Goal: Transaction & Acquisition: Purchase product/service

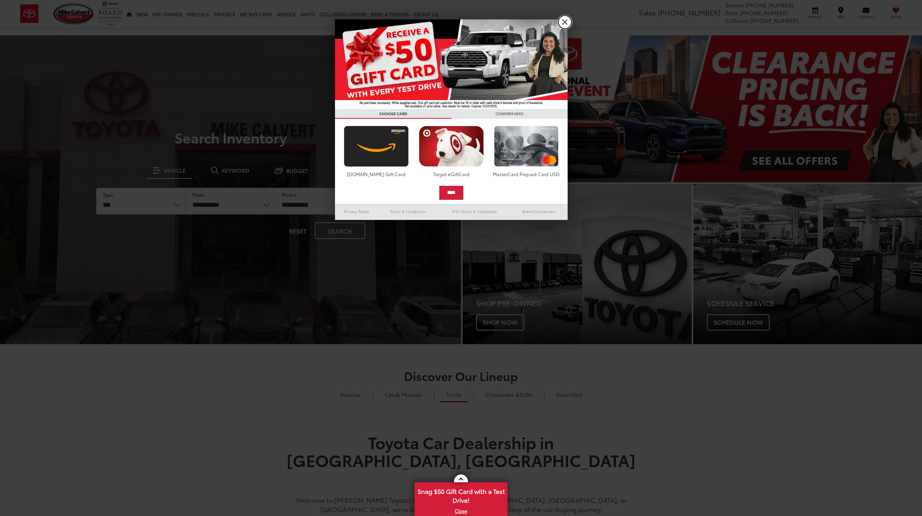
click at [567, 21] on link "X" at bounding box center [564, 22] width 13 height 13
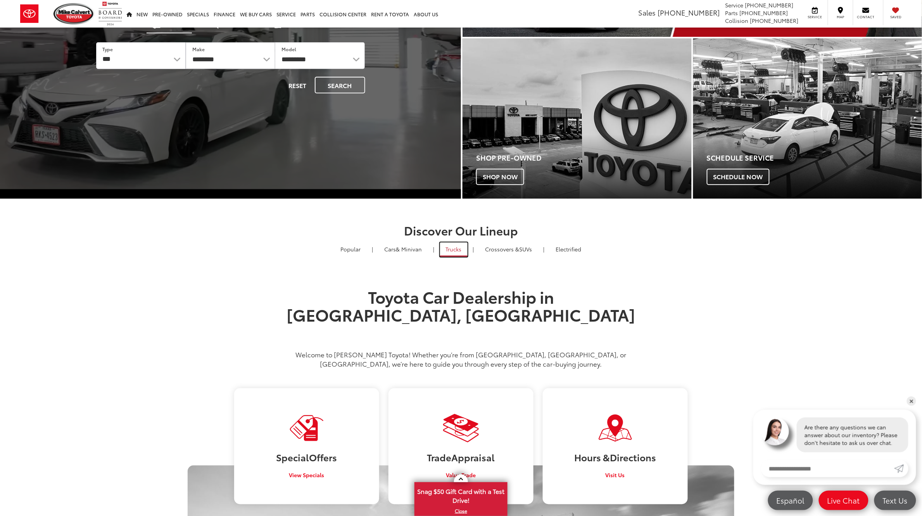
click at [452, 248] on link "Trucks" at bounding box center [454, 249] width 28 height 14
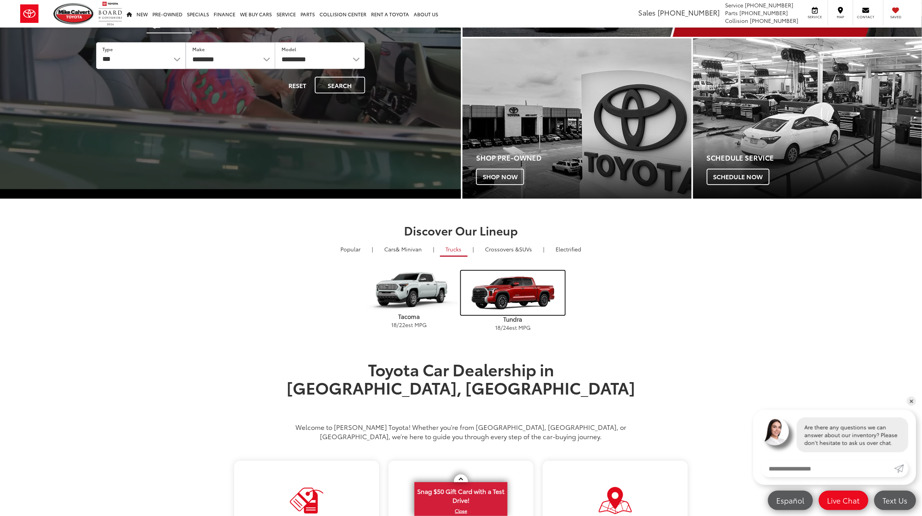
click at [508, 292] on img "carousel" at bounding box center [513, 293] width 104 height 44
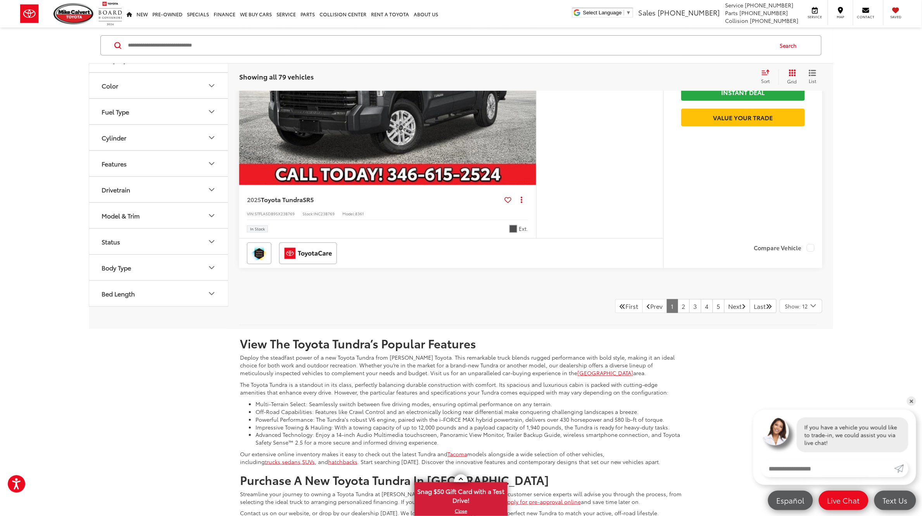
scroll to position [3828, 0]
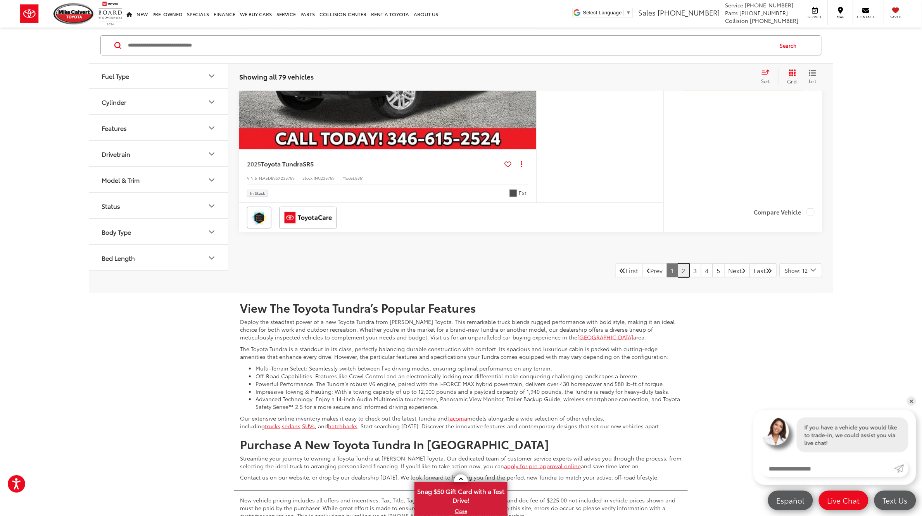
drag, startPoint x: 670, startPoint y: 267, endPoint x: 485, endPoint y: 409, distance: 233.6
click at [678, 267] on link "2" at bounding box center [684, 270] width 12 height 14
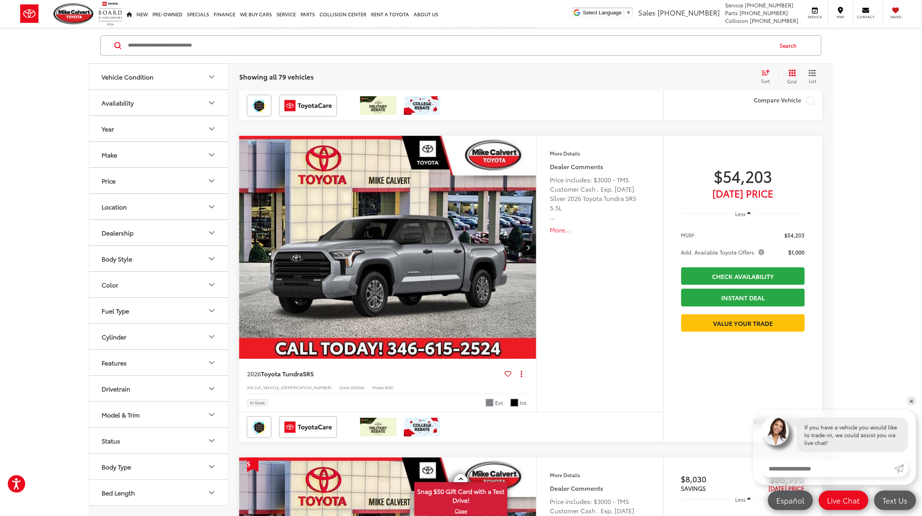
scroll to position [1290, 0]
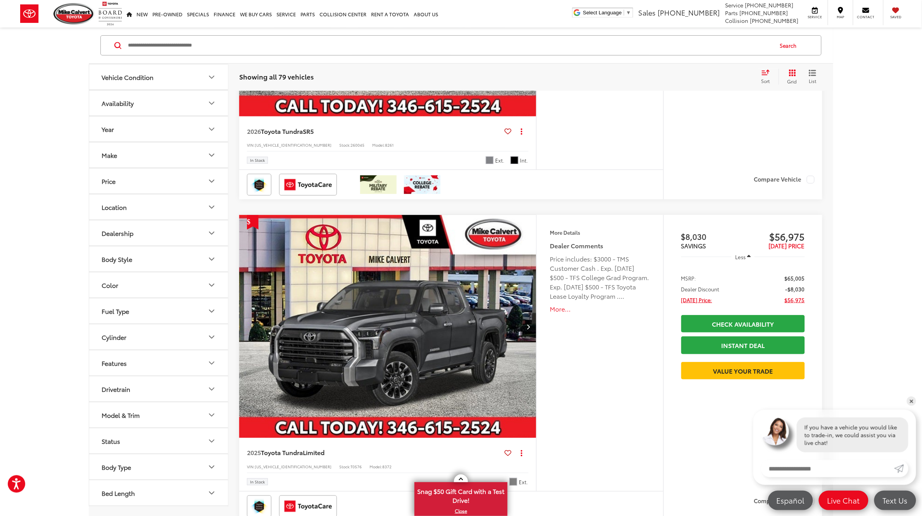
click at [378, 335] on img "2025 Toyota Tundra Limited 0" at bounding box center [388, 327] width 298 height 224
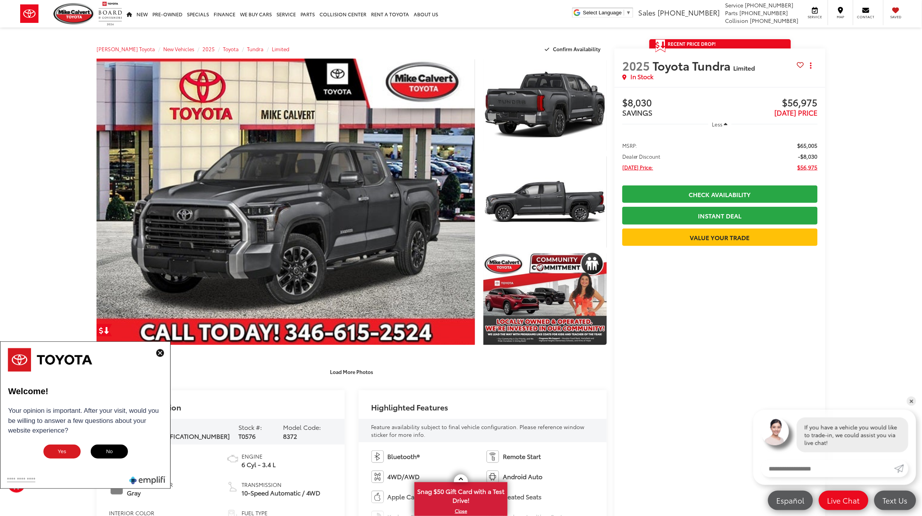
click at [160, 352] on img at bounding box center [160, 353] width 8 height 8
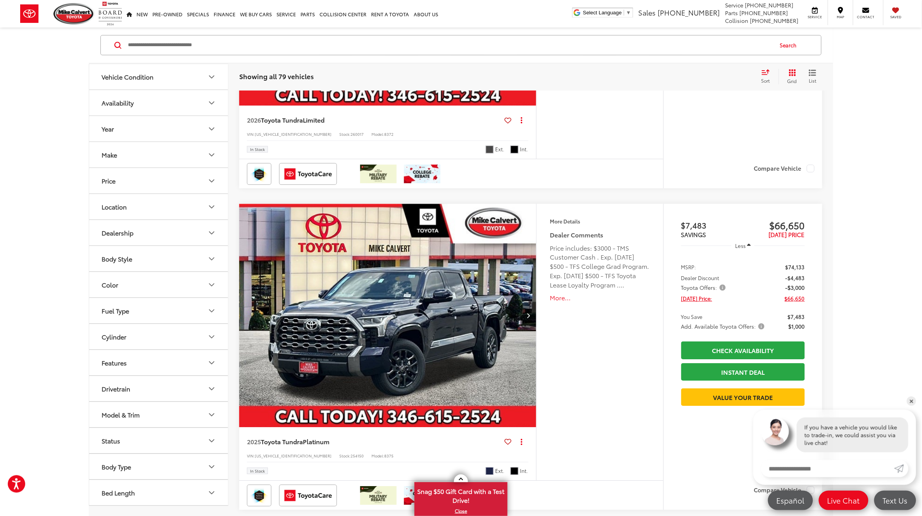
scroll to position [3326, 0]
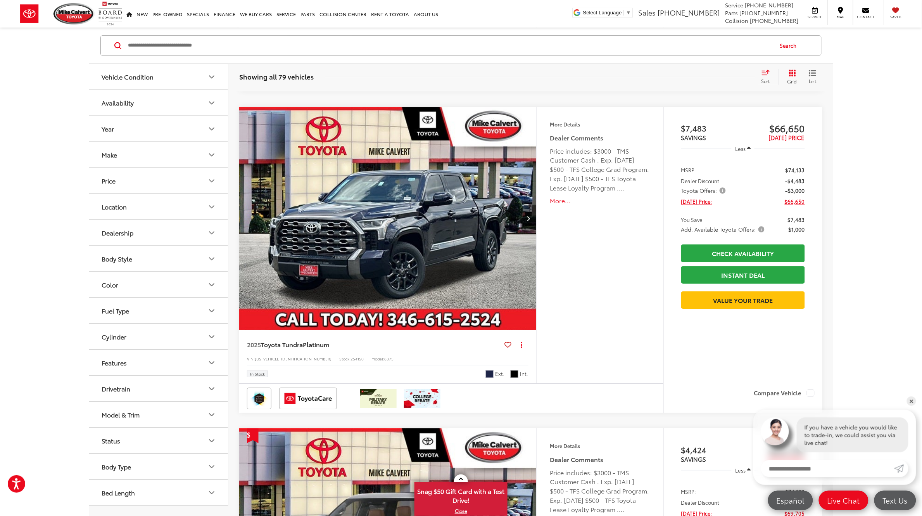
click at [206, 47] on input "Search by Make, Model, or Keyword" at bounding box center [450, 45] width 646 height 19
type input "*******"
click at [791, 45] on button "Search" at bounding box center [790, 45] width 35 height 19
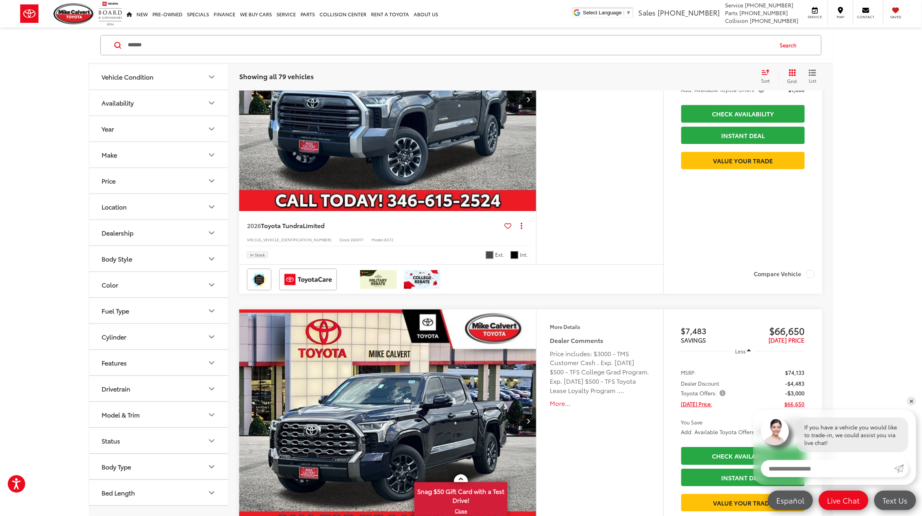
scroll to position [588, 0]
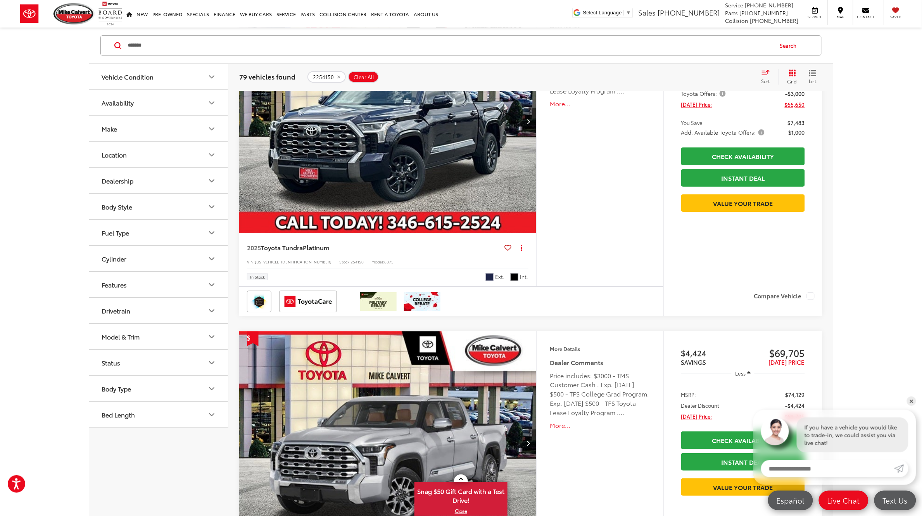
scroll to position [3229, 0]
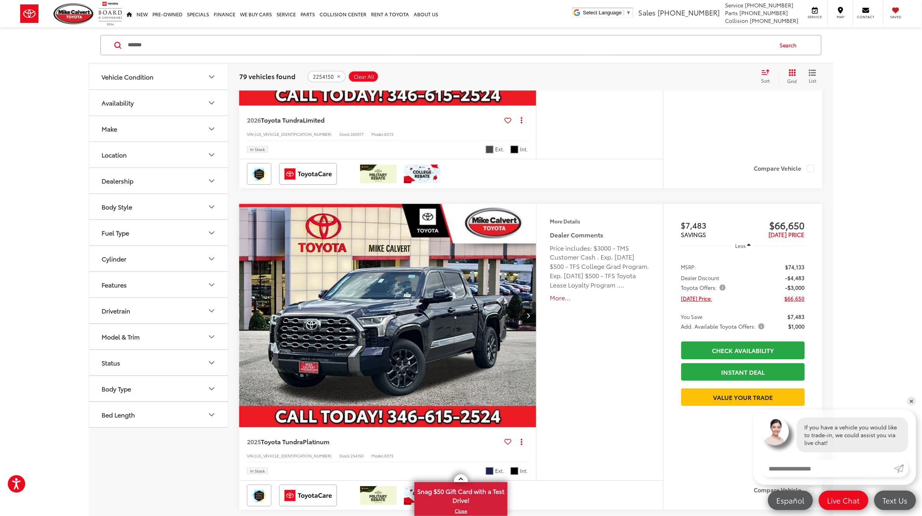
click at [559, 299] on button "More..." at bounding box center [600, 297] width 100 height 9
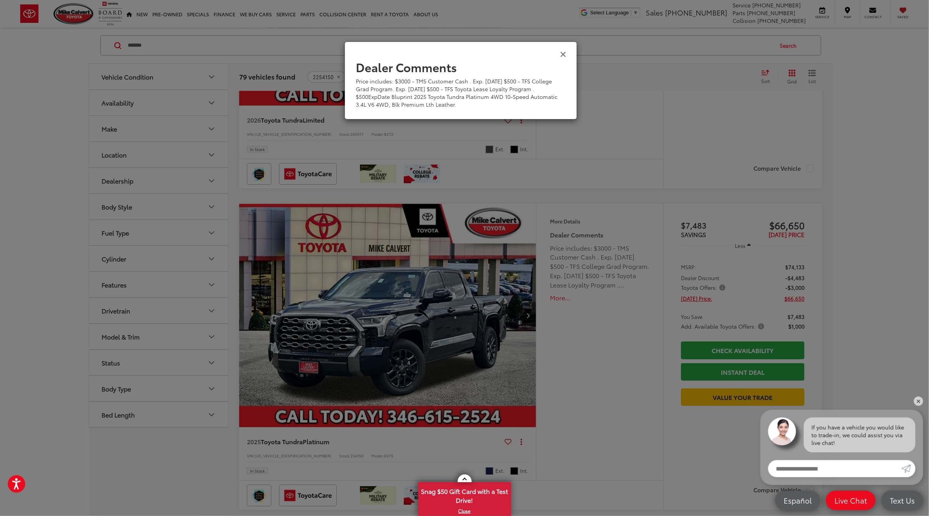
click at [560, 53] on icon "Close" at bounding box center [563, 54] width 6 height 8
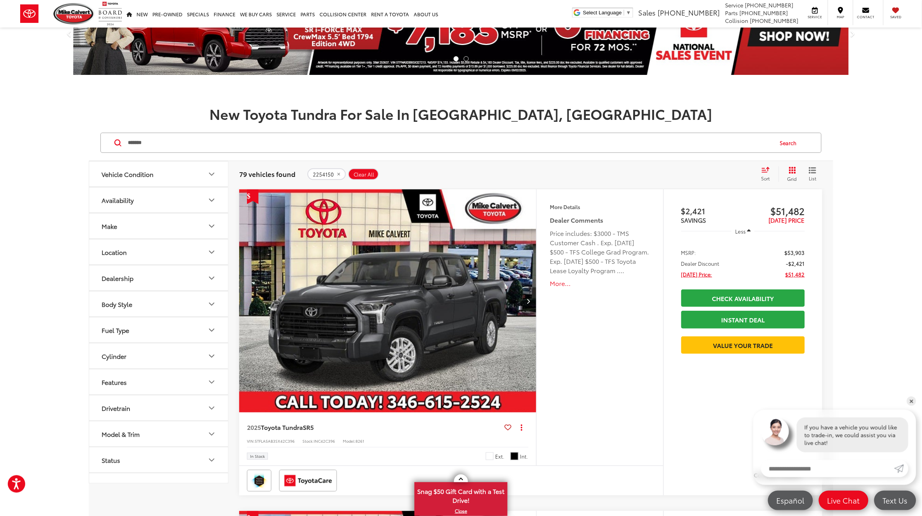
scroll to position [0, 0]
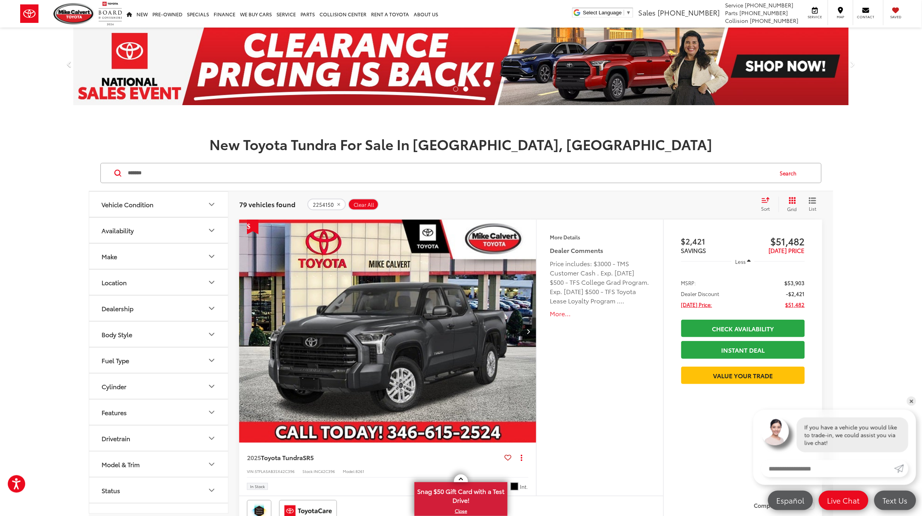
drag, startPoint x: 66, startPoint y: 63, endPoint x: 88, endPoint y: 70, distance: 22.8
click at [66, 63] on span at bounding box center [69, 66] width 12 height 12
click at [68, 63] on span at bounding box center [69, 66] width 12 height 12
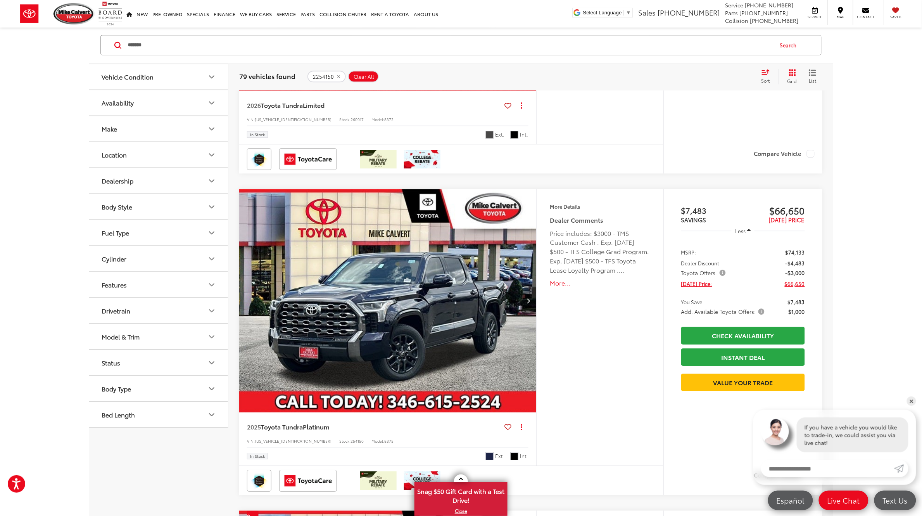
scroll to position [3213, 0]
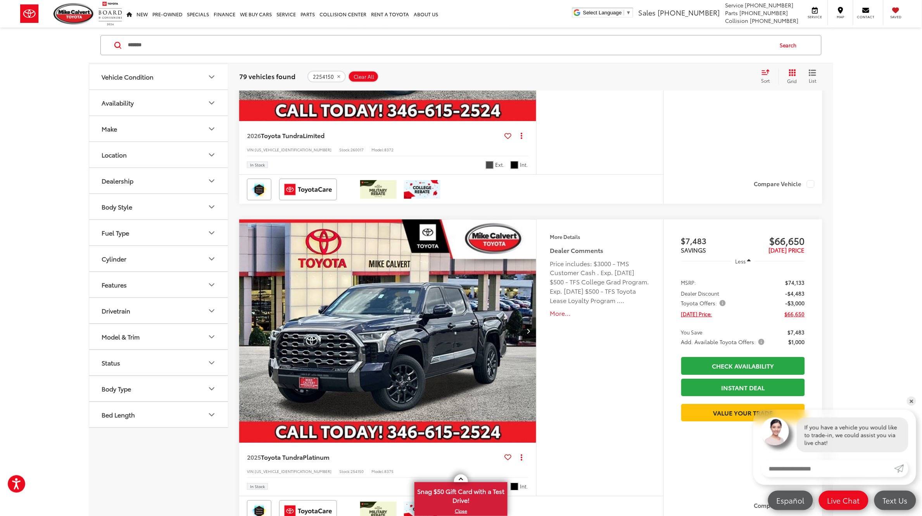
click at [409, 318] on img "2025 Toyota Tundra Platinum 0" at bounding box center [388, 331] width 298 height 224
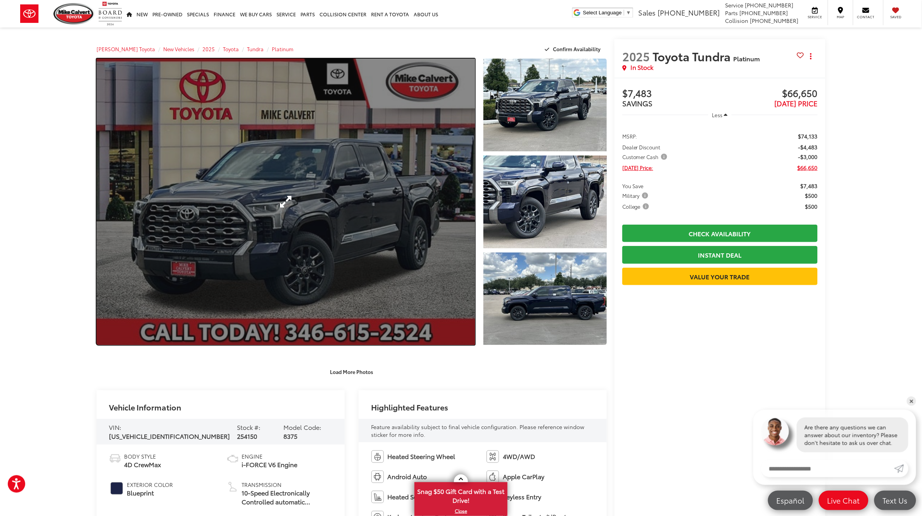
click at [288, 198] on link "Expand Photo 0" at bounding box center [286, 202] width 378 height 286
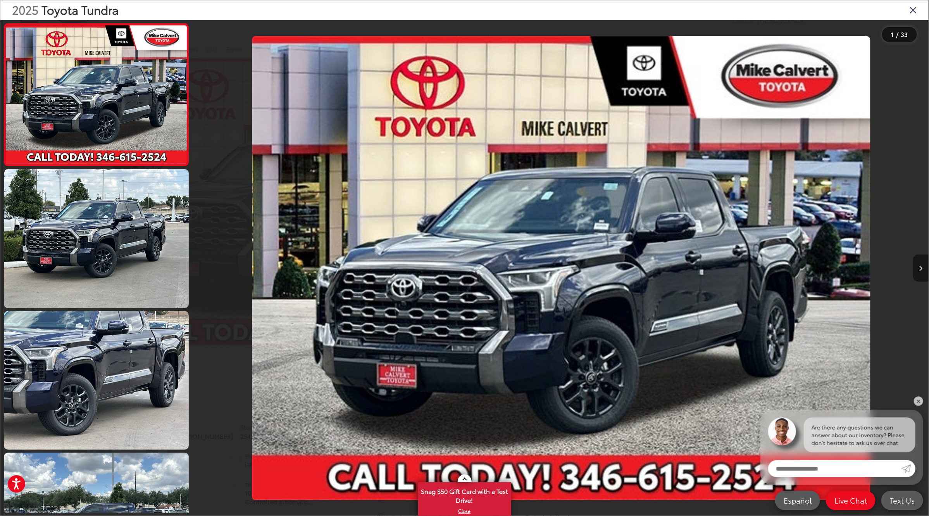
click at [921, 266] on icon "Next image" at bounding box center [921, 268] width 3 height 5
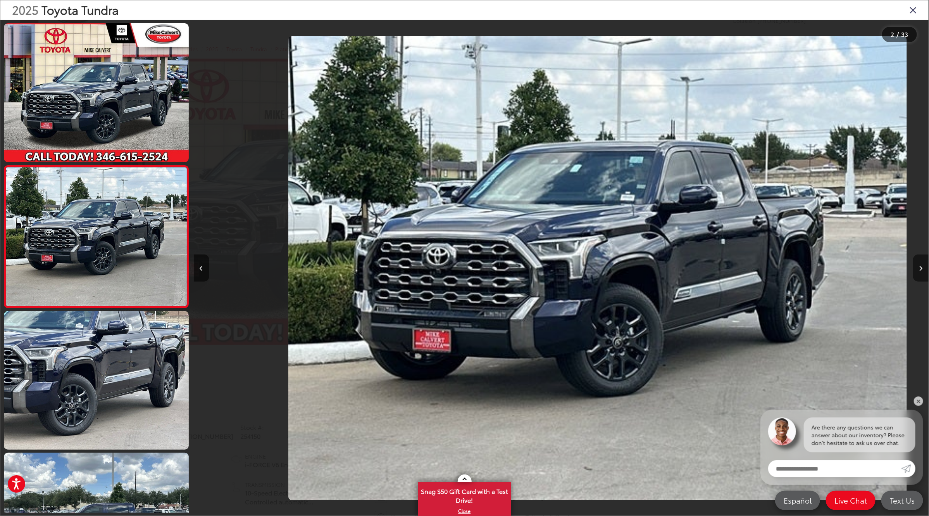
scroll to position [0, 735]
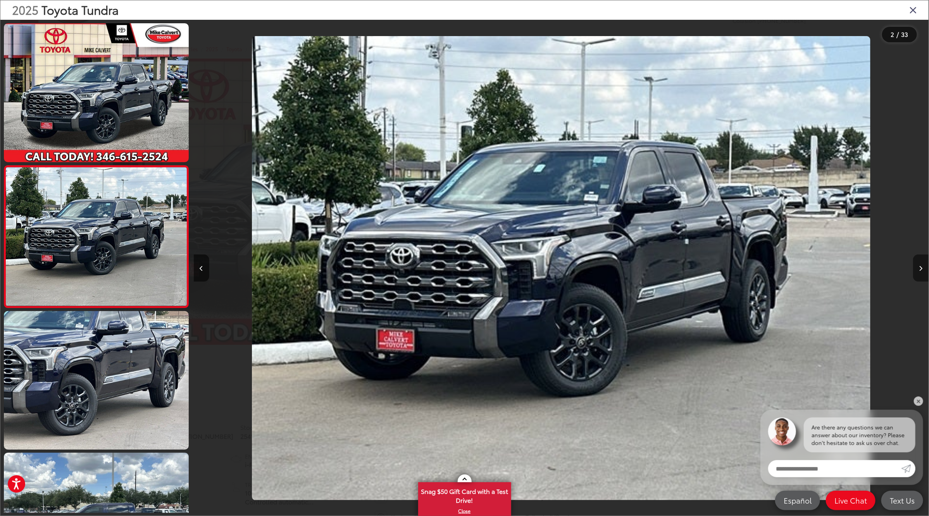
click at [921, 266] on icon "Next image" at bounding box center [921, 268] width 3 height 5
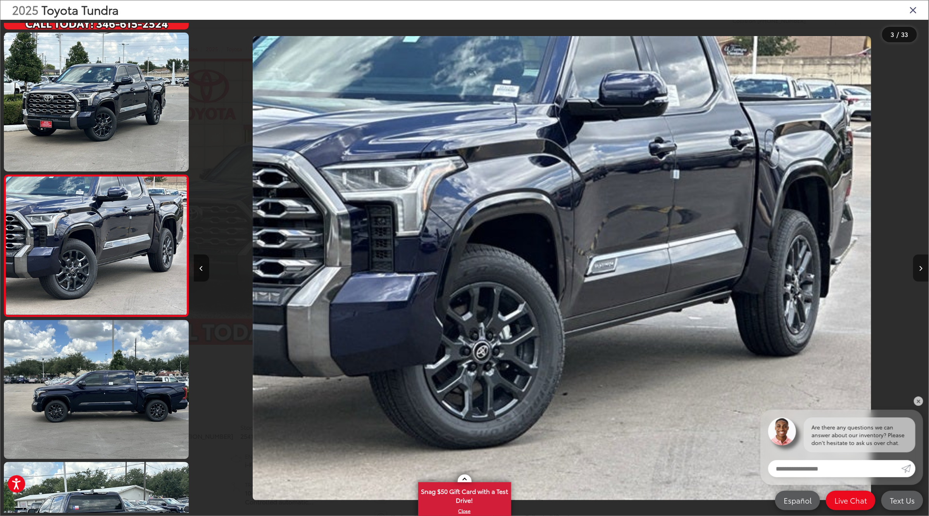
scroll to position [0, 1470]
click at [921, 266] on icon "Next image" at bounding box center [921, 268] width 3 height 5
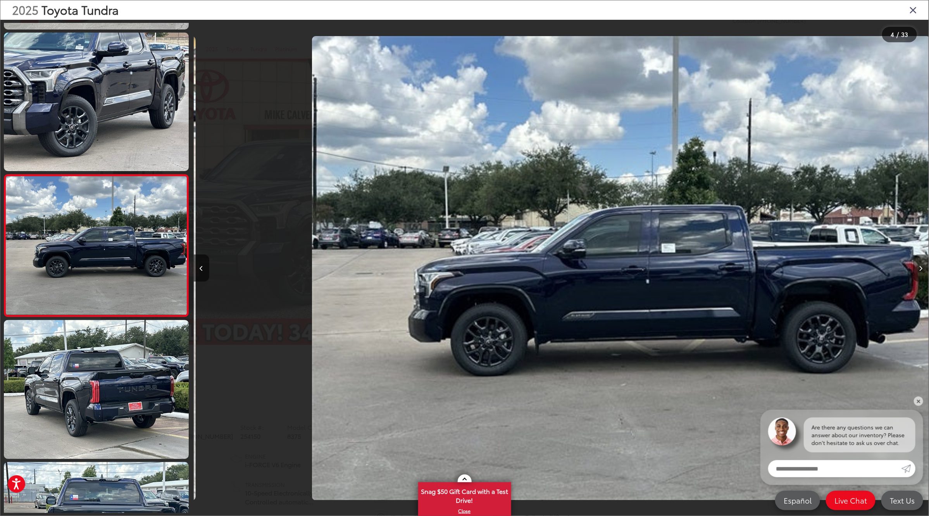
scroll to position [0, 2205]
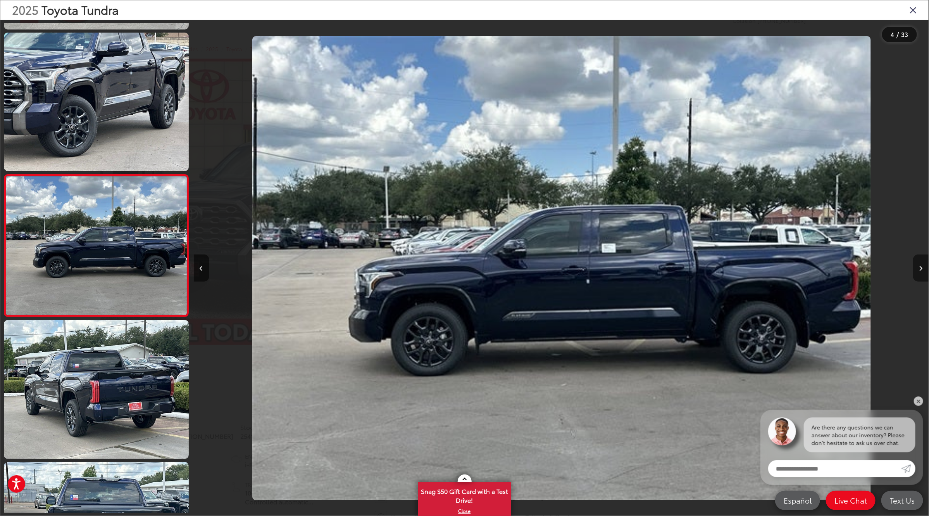
click at [920, 266] on icon "Next image" at bounding box center [921, 268] width 3 height 5
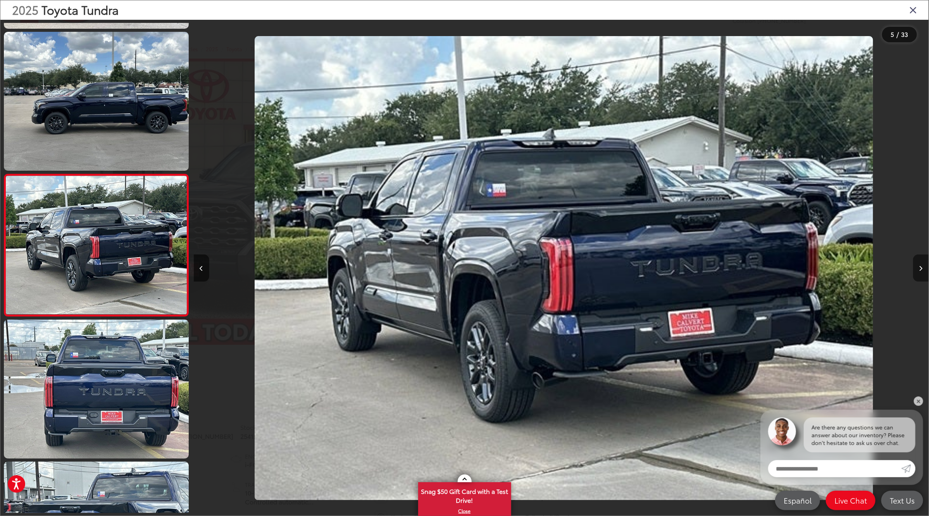
scroll to position [0, 2940]
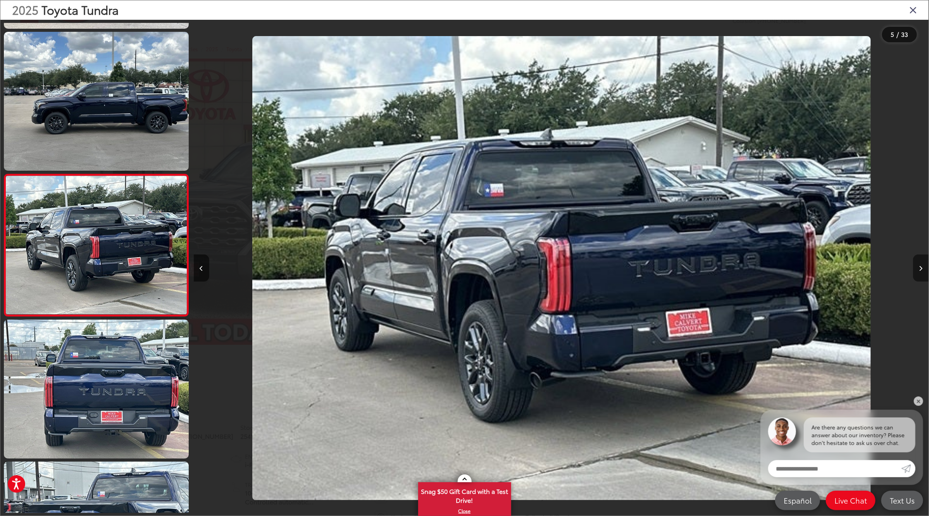
click at [920, 266] on icon "Next image" at bounding box center [921, 268] width 3 height 5
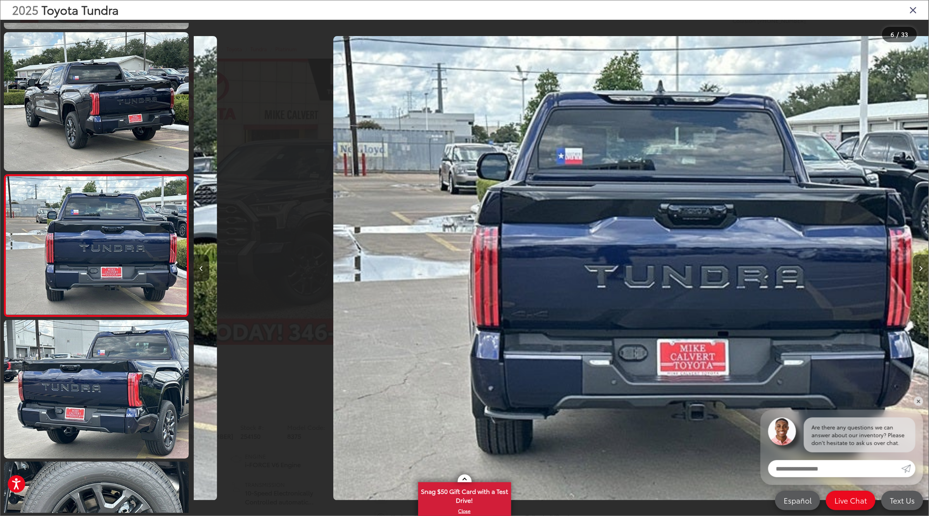
scroll to position [0, 3675]
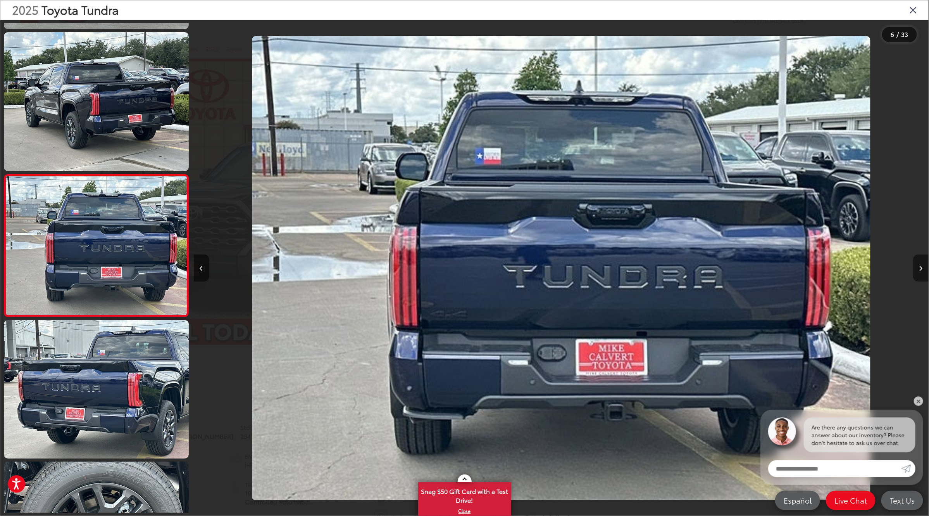
click at [920, 266] on icon "Next image" at bounding box center [921, 268] width 3 height 5
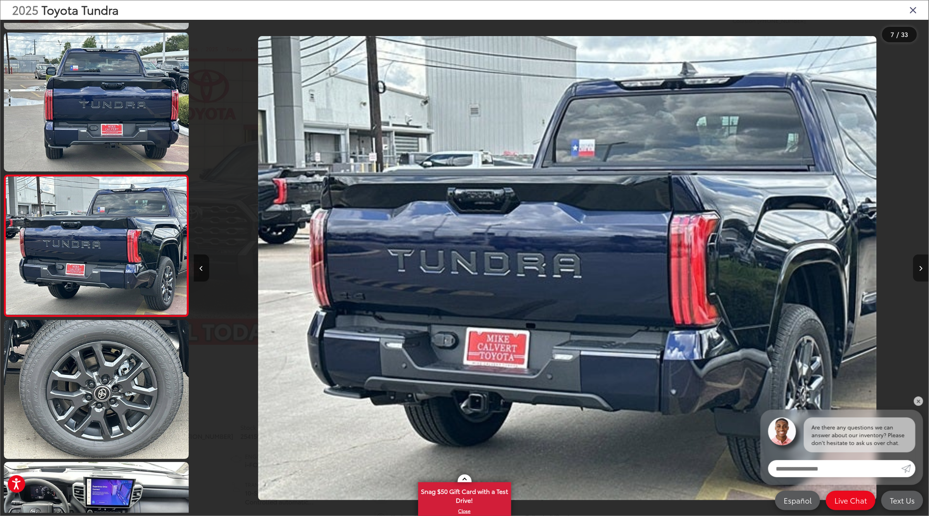
scroll to position [0, 4410]
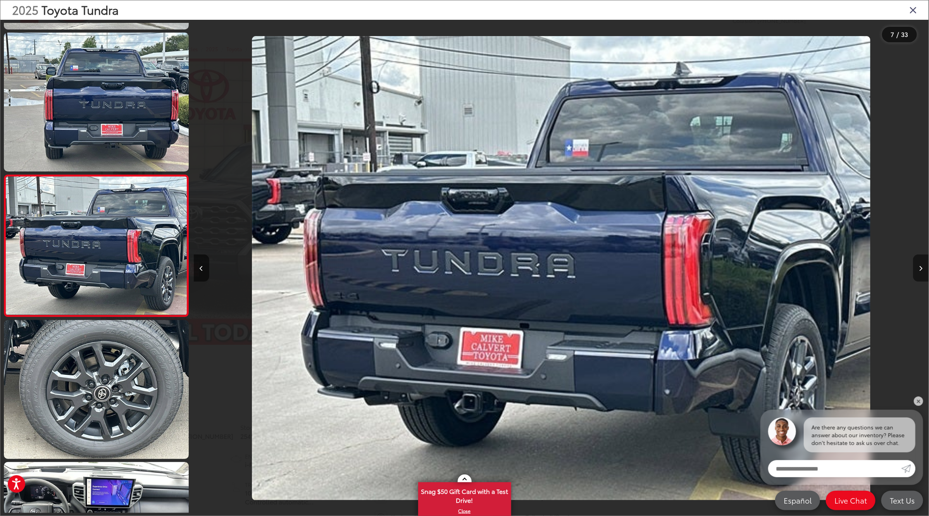
click at [920, 266] on icon "Next image" at bounding box center [921, 268] width 3 height 5
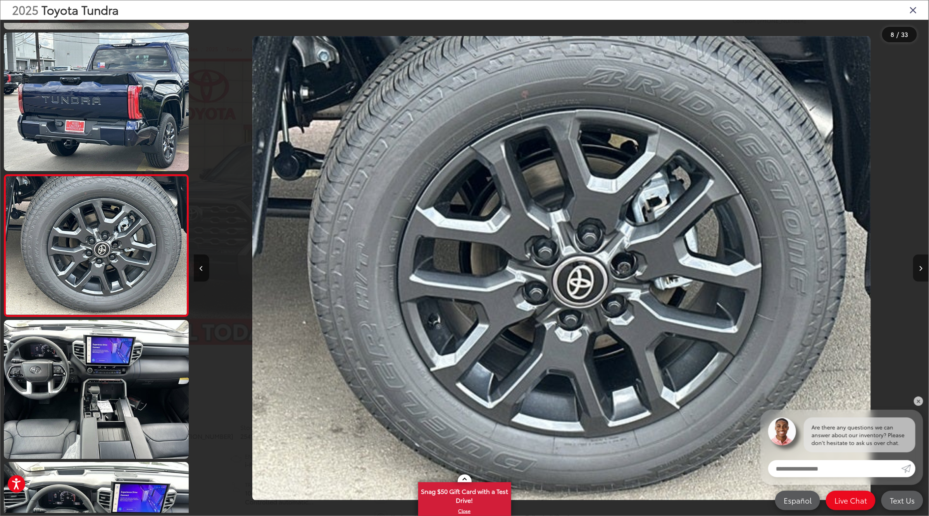
scroll to position [0, 5145]
click at [920, 266] on icon "Next image" at bounding box center [921, 268] width 3 height 5
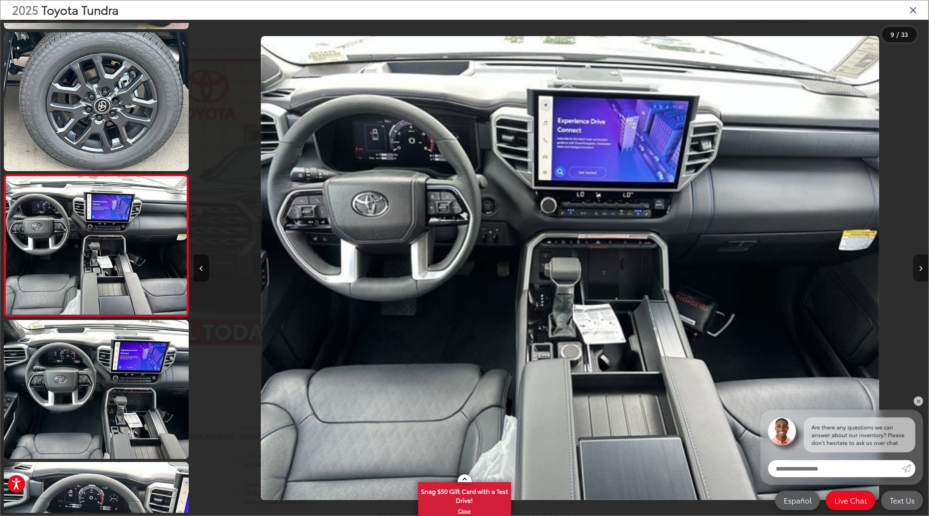
scroll to position [0, 5881]
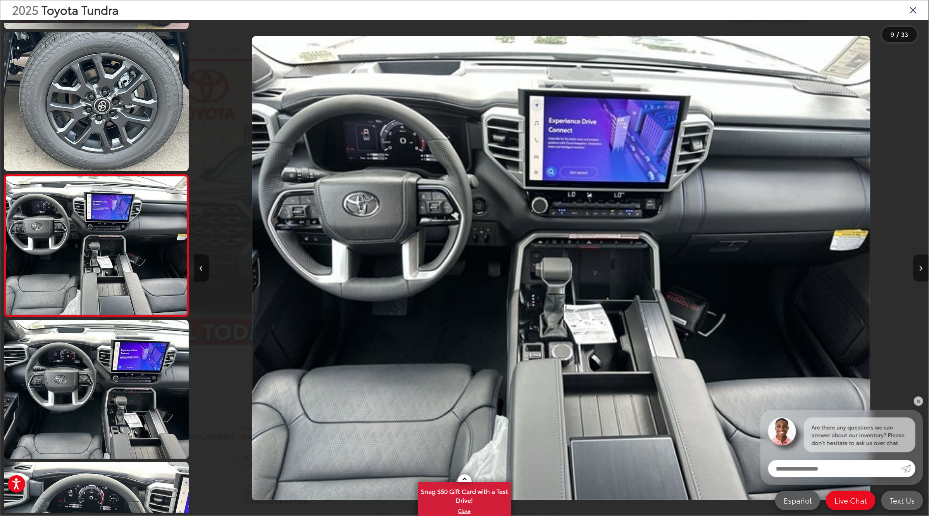
click at [920, 266] on icon "Next image" at bounding box center [921, 268] width 3 height 5
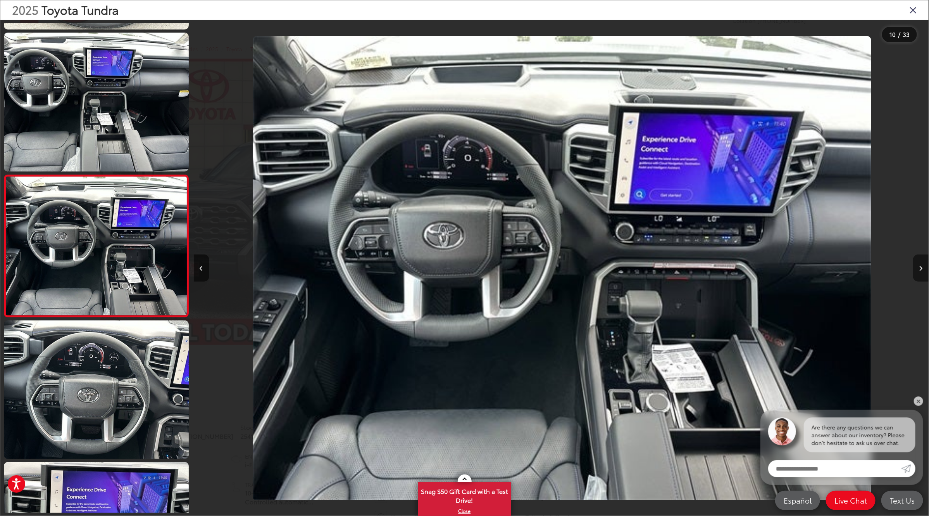
scroll to position [0, 6615]
click at [920, 266] on icon "Next image" at bounding box center [921, 268] width 3 height 5
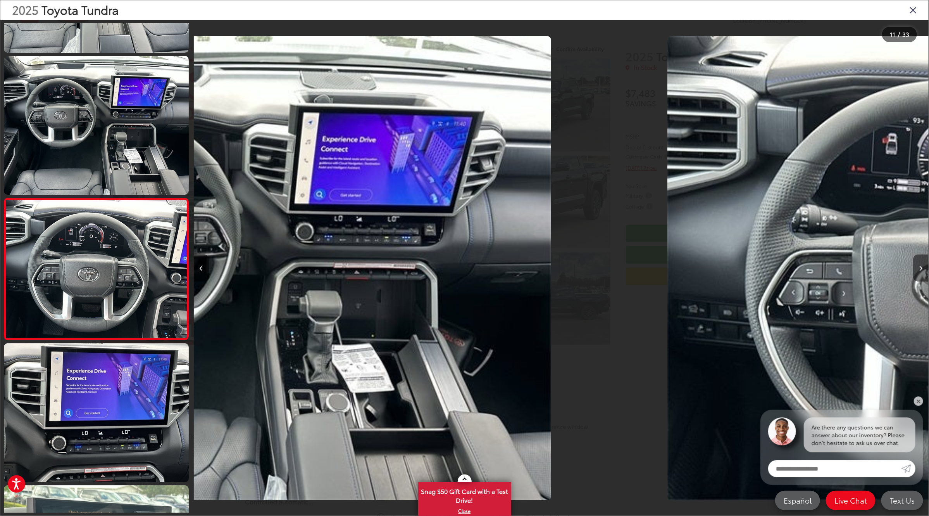
scroll to position [0, 0]
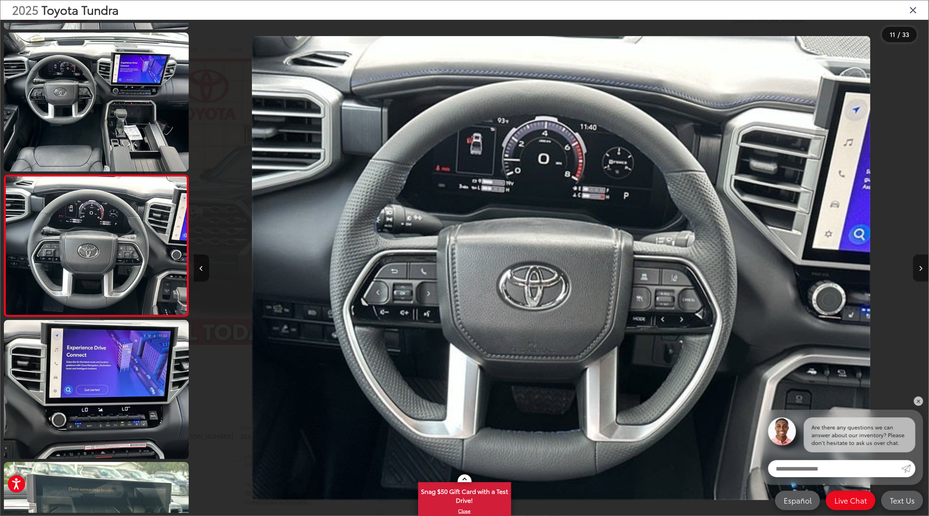
click at [920, 266] on icon "Next image" at bounding box center [921, 268] width 3 height 5
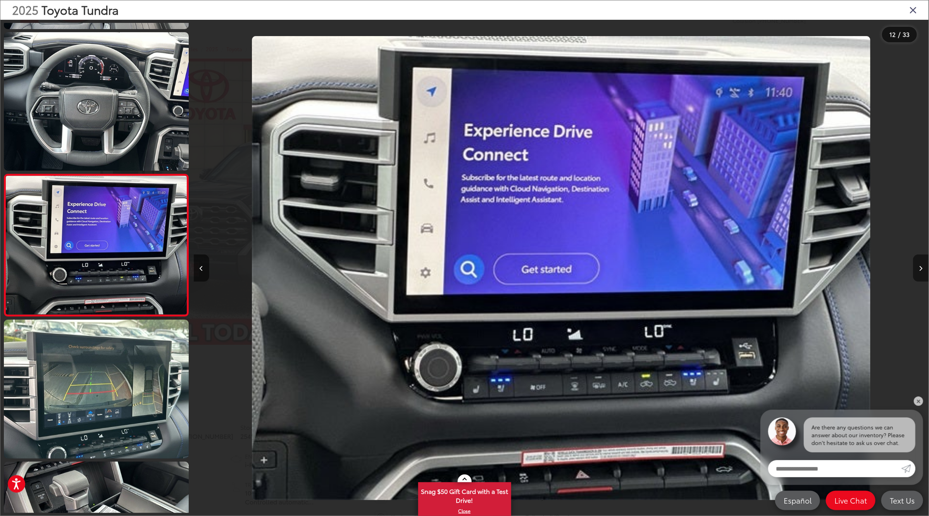
click at [920, 266] on icon "Next image" at bounding box center [921, 268] width 3 height 5
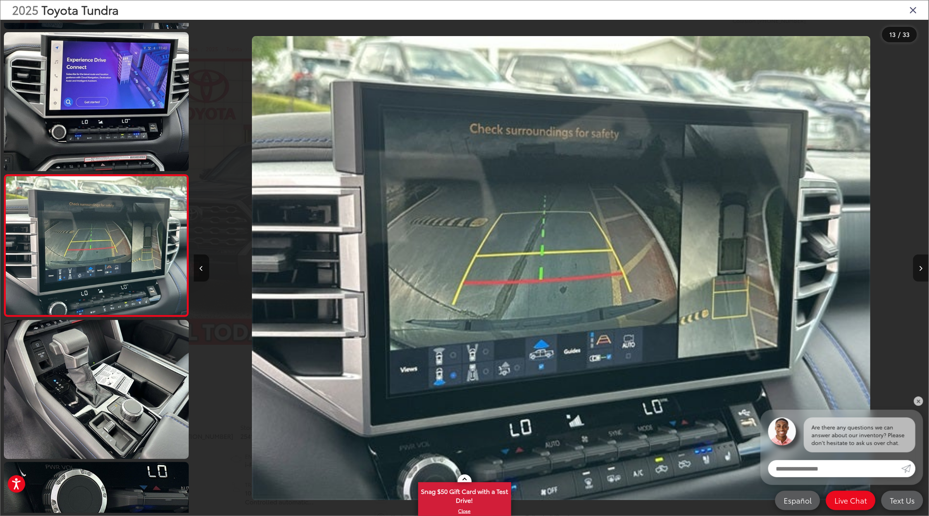
click at [920, 266] on icon "Next image" at bounding box center [921, 268] width 3 height 5
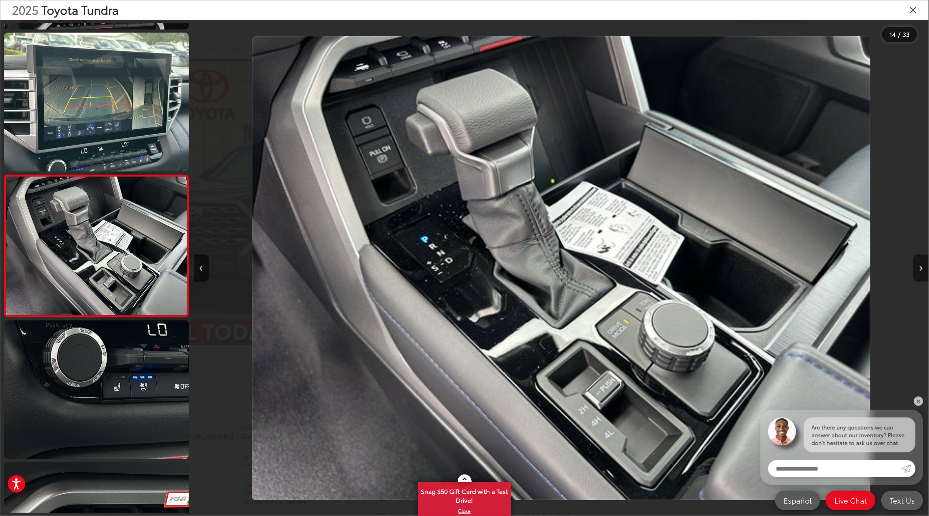
click at [920, 266] on icon "Next image" at bounding box center [921, 268] width 3 height 5
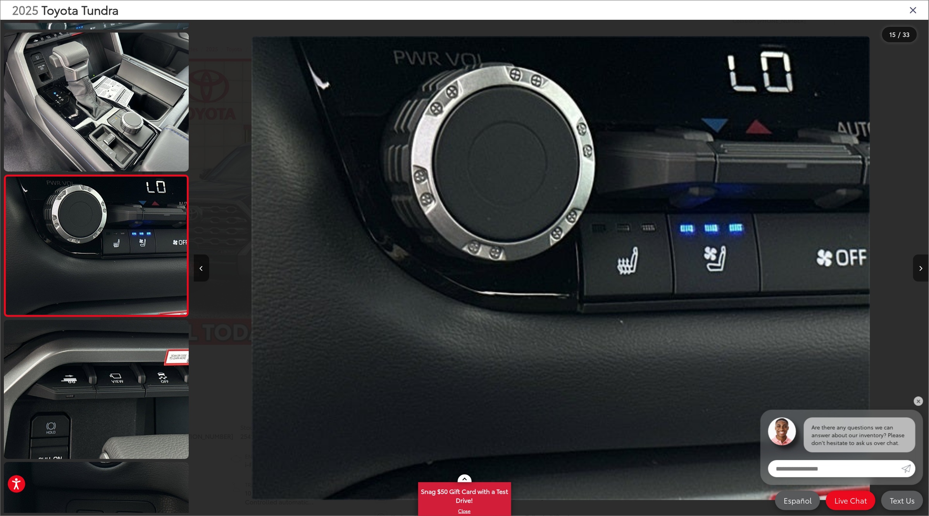
click at [920, 266] on icon "Next image" at bounding box center [921, 268] width 3 height 5
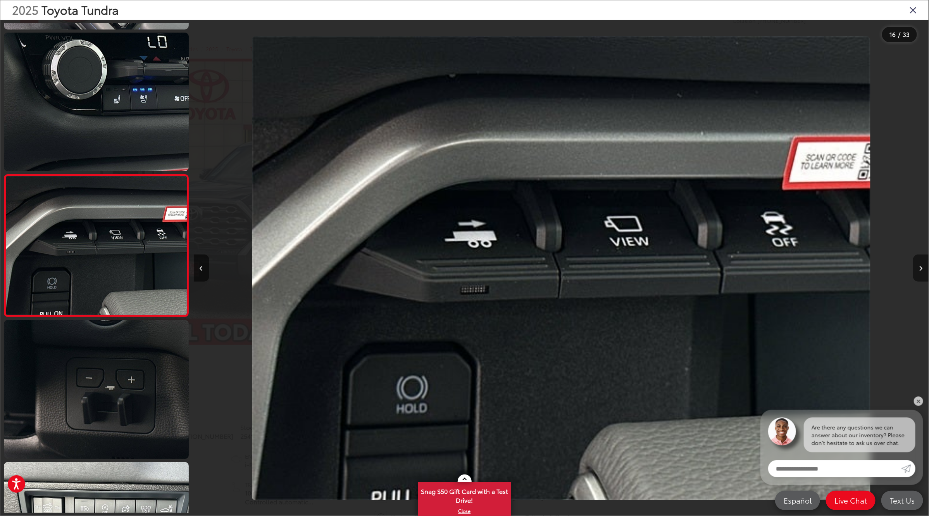
click at [920, 266] on icon "Next image" at bounding box center [921, 268] width 3 height 5
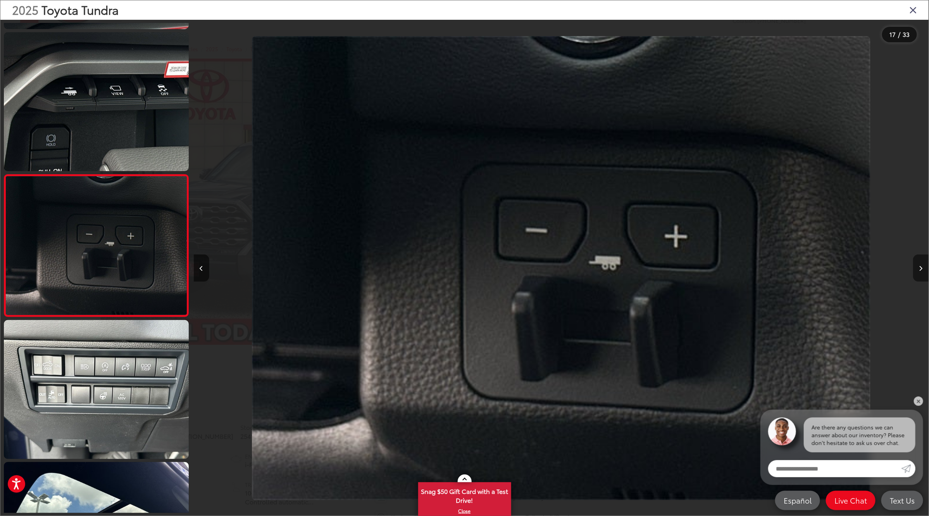
click at [920, 266] on icon "Next image" at bounding box center [921, 268] width 3 height 5
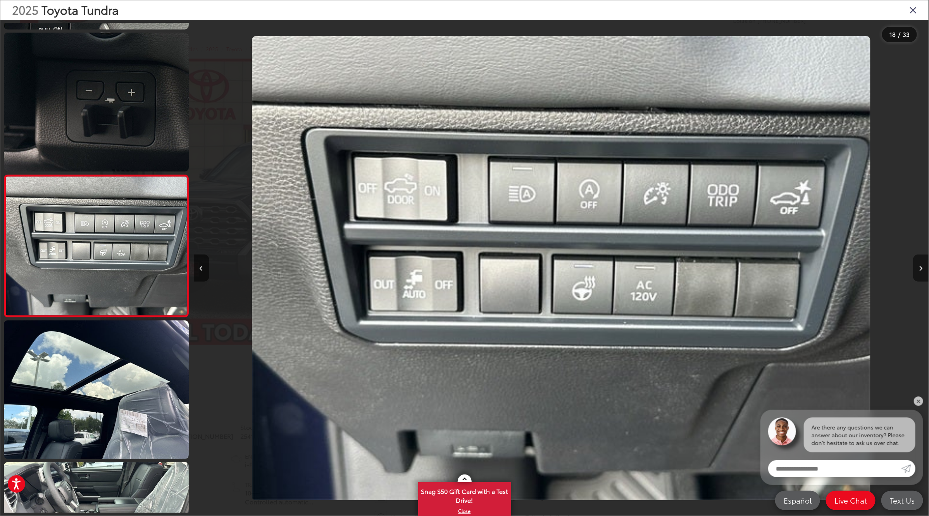
click at [920, 266] on icon "Next image" at bounding box center [921, 268] width 3 height 5
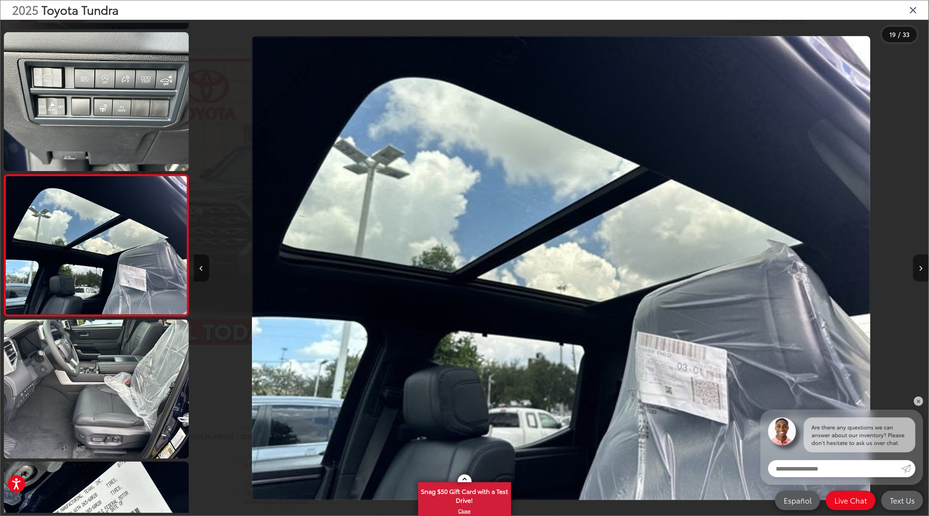
click at [920, 266] on icon "Next image" at bounding box center [921, 268] width 3 height 5
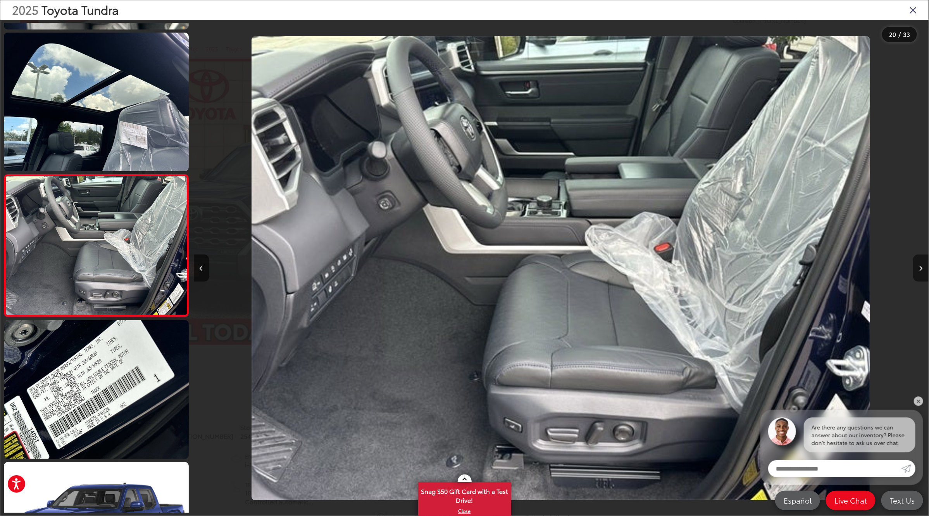
click at [920, 266] on icon "Next image" at bounding box center [921, 268] width 3 height 5
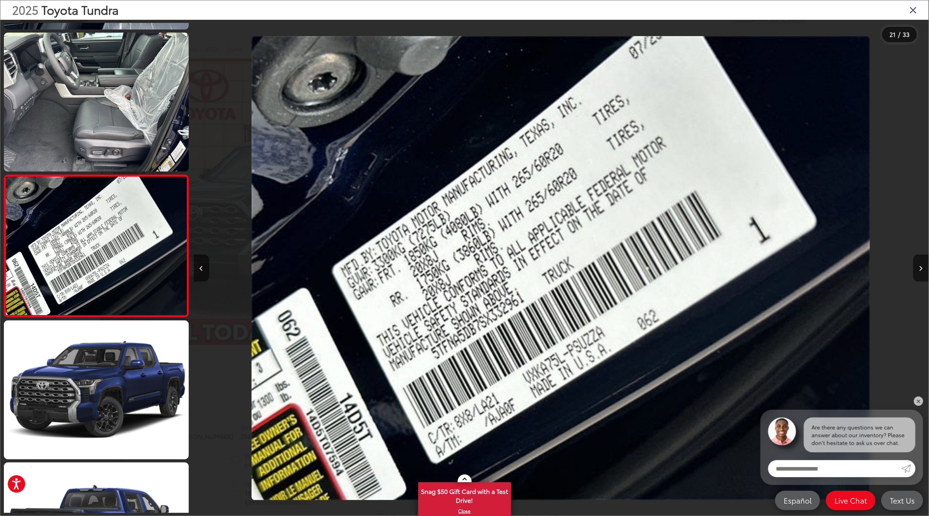
click at [912, 9] on icon "Close gallery" at bounding box center [914, 10] width 8 height 10
